Goal: Book appointment/travel/reservation

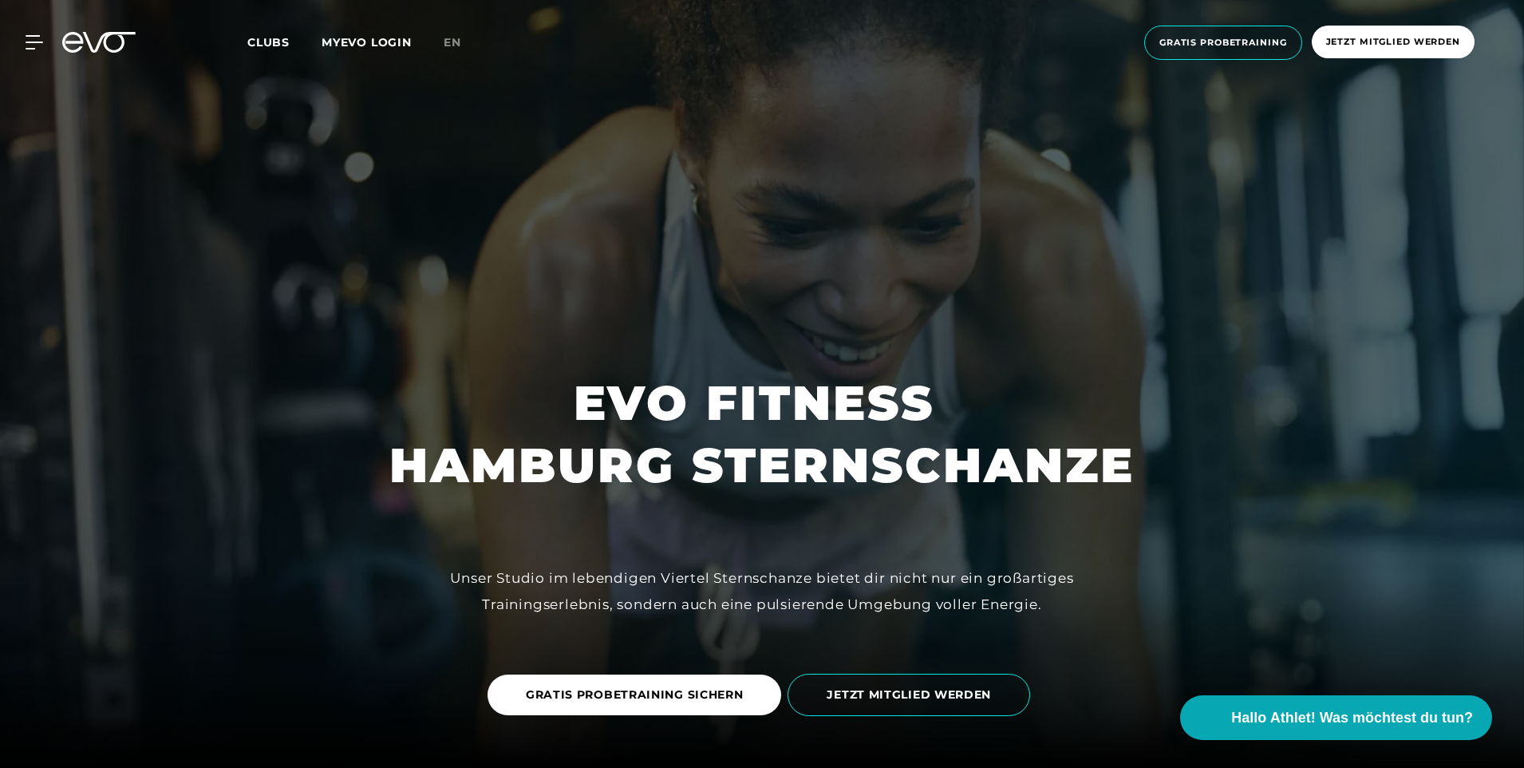
click at [291, 45] on link "Clubs" at bounding box center [284, 41] width 74 height 15
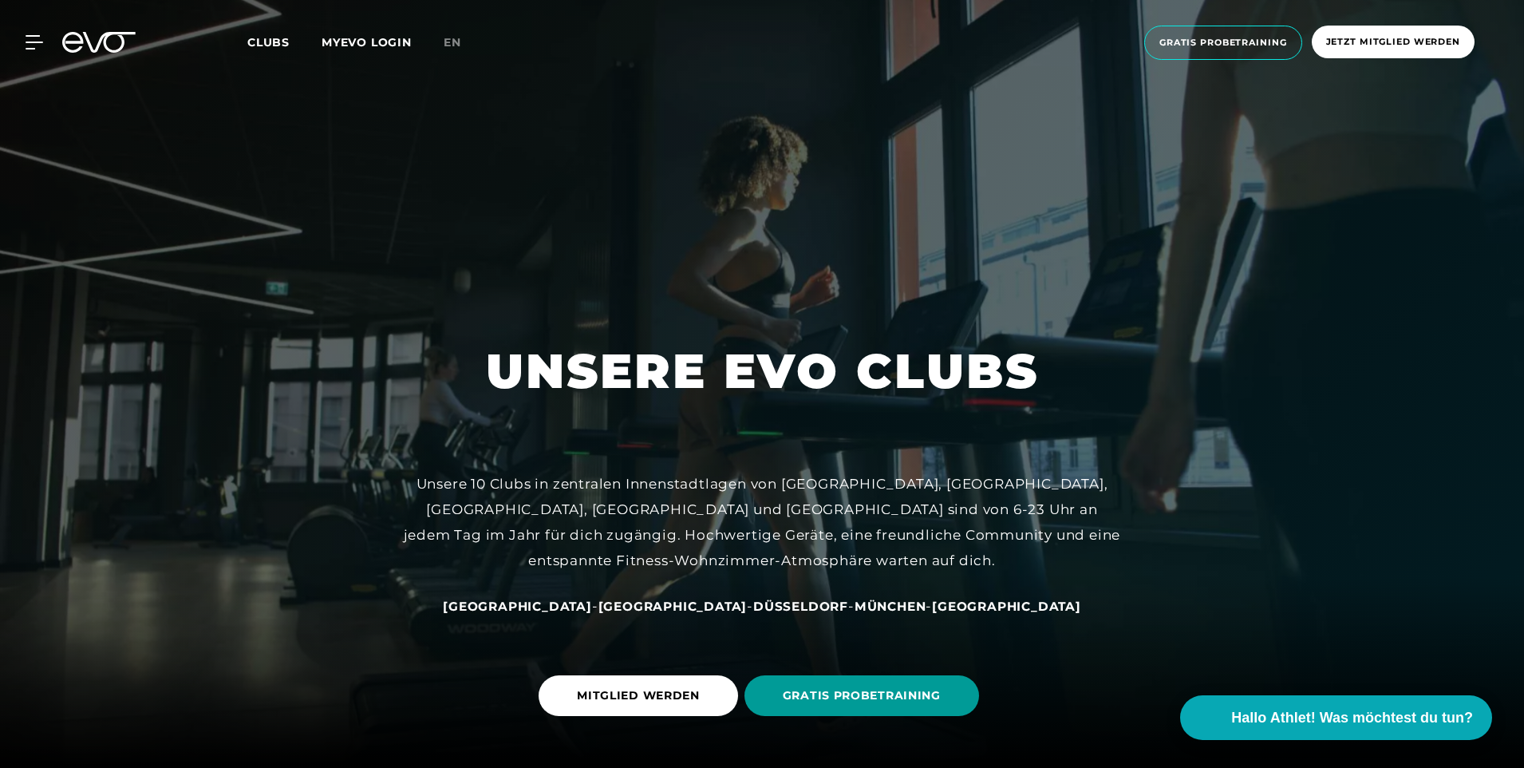
click at [795, 701] on span "GRATIS PROBETRAINING" at bounding box center [862, 695] width 158 height 17
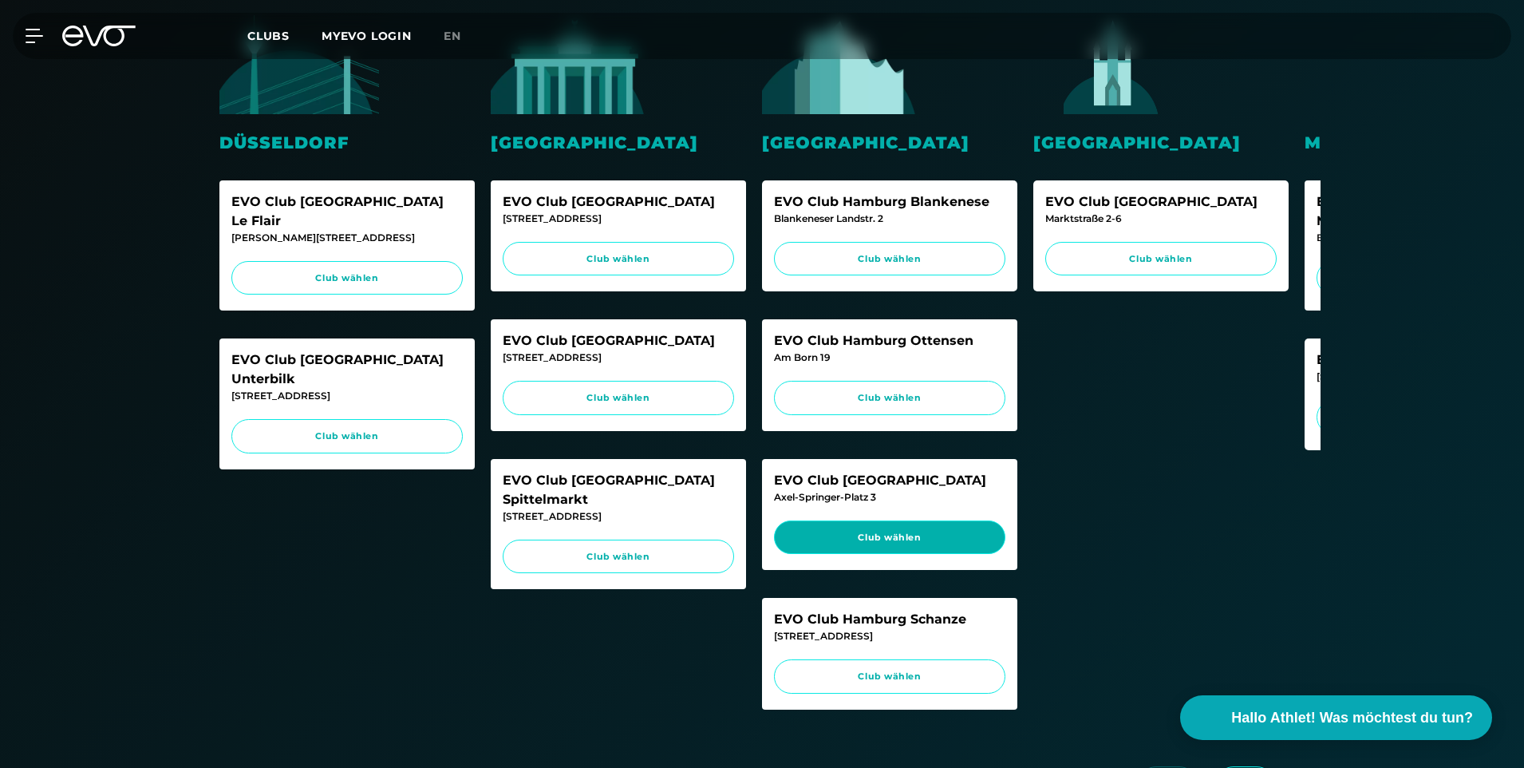
scroll to position [479, 0]
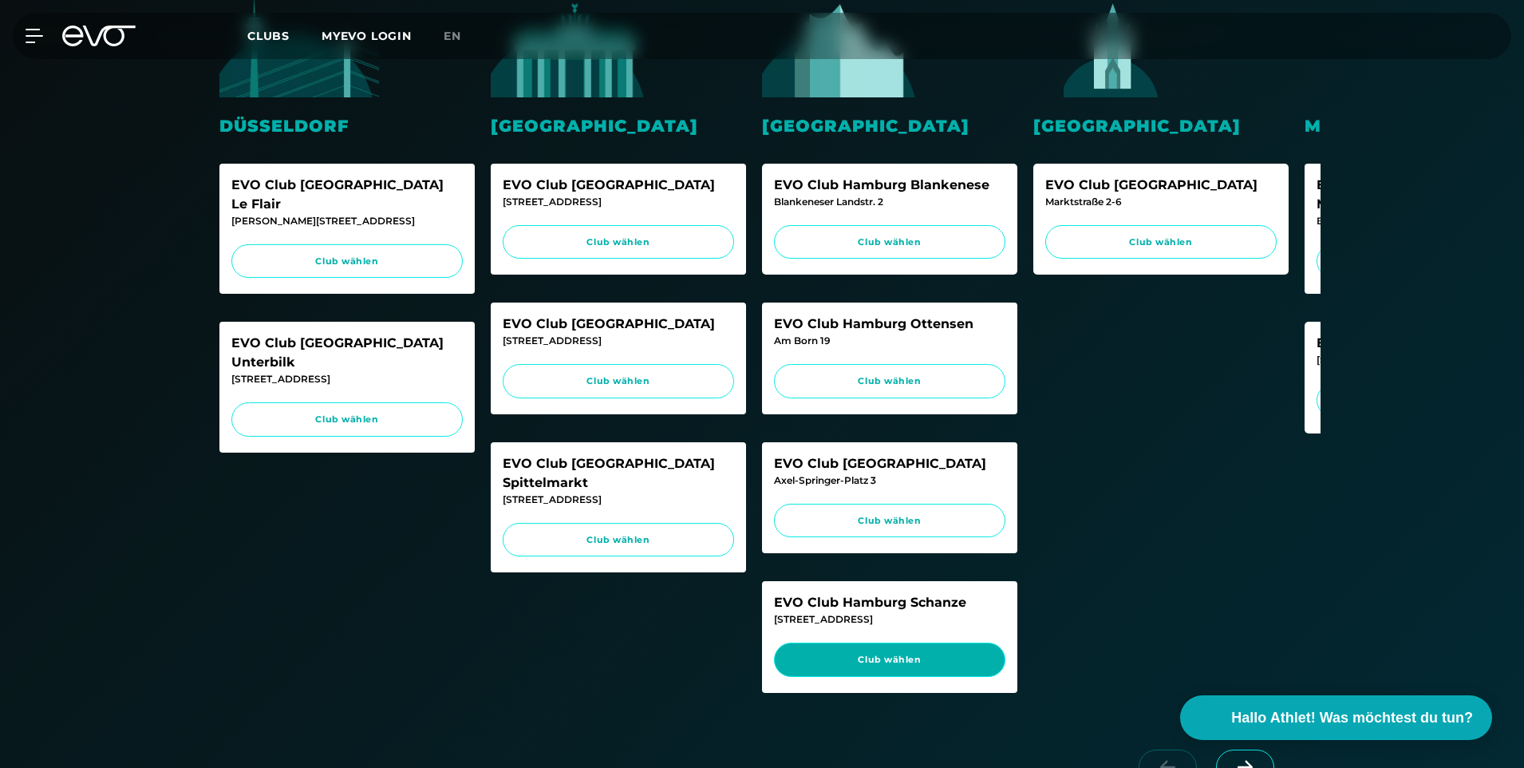
click at [866, 666] on span "Club wählen" at bounding box center [889, 660] width 201 height 14
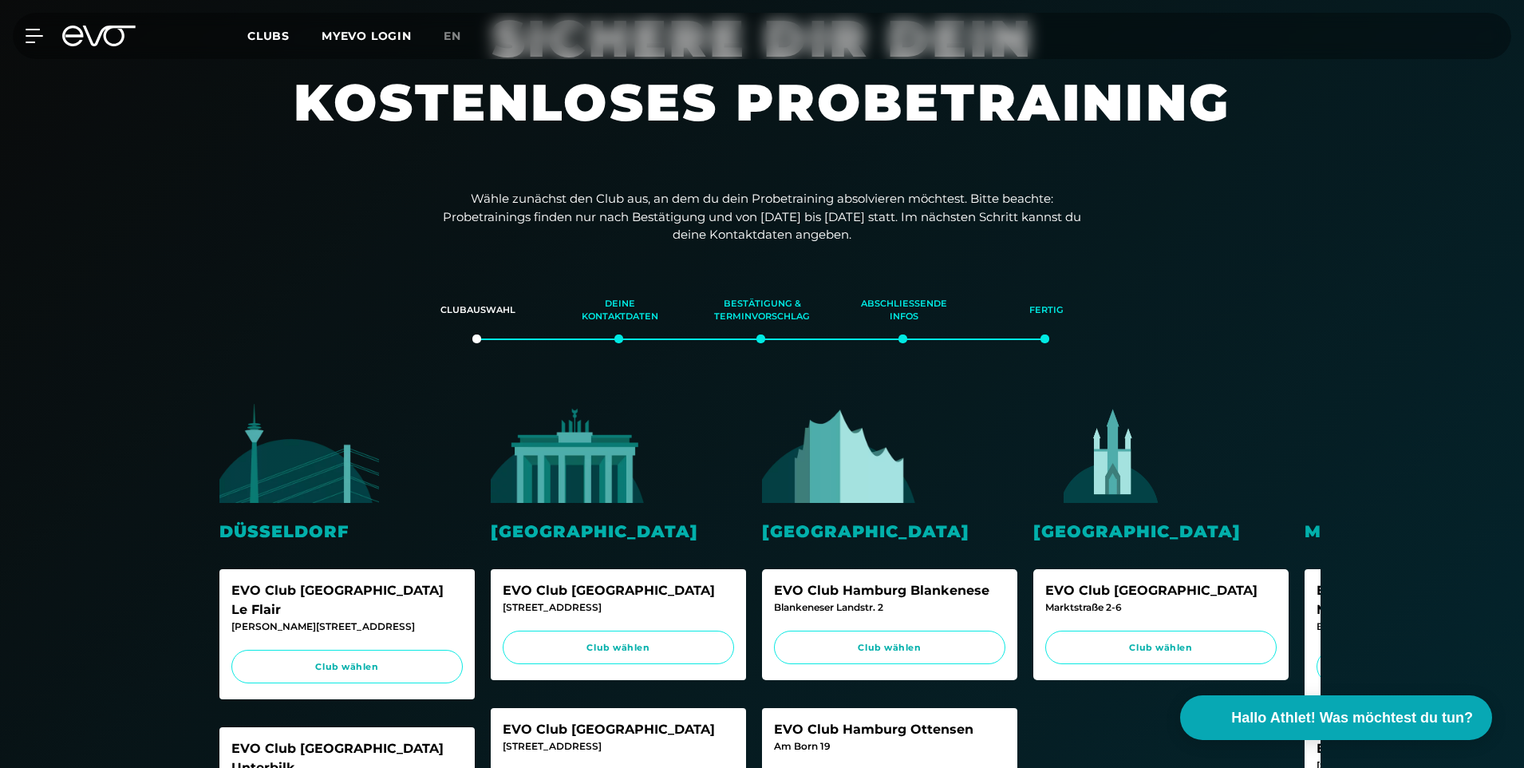
scroll to position [0, 0]
